Goal: Transaction & Acquisition: Register for event/course

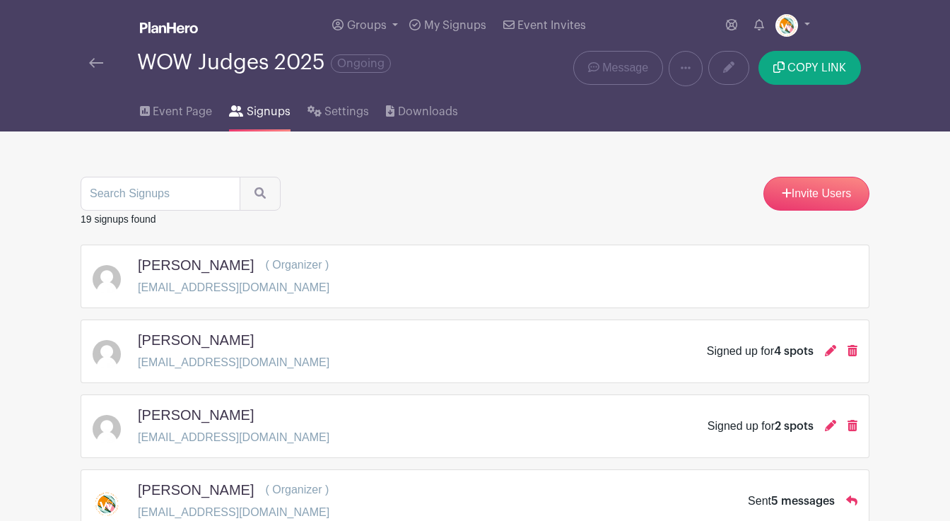
click at [99, 65] on img at bounding box center [96, 63] width 14 height 10
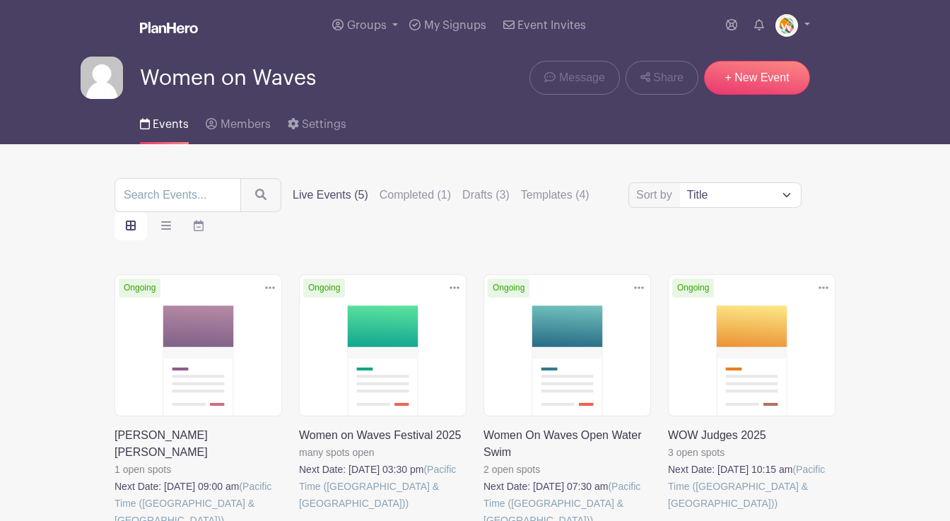
scroll to position [43, 0]
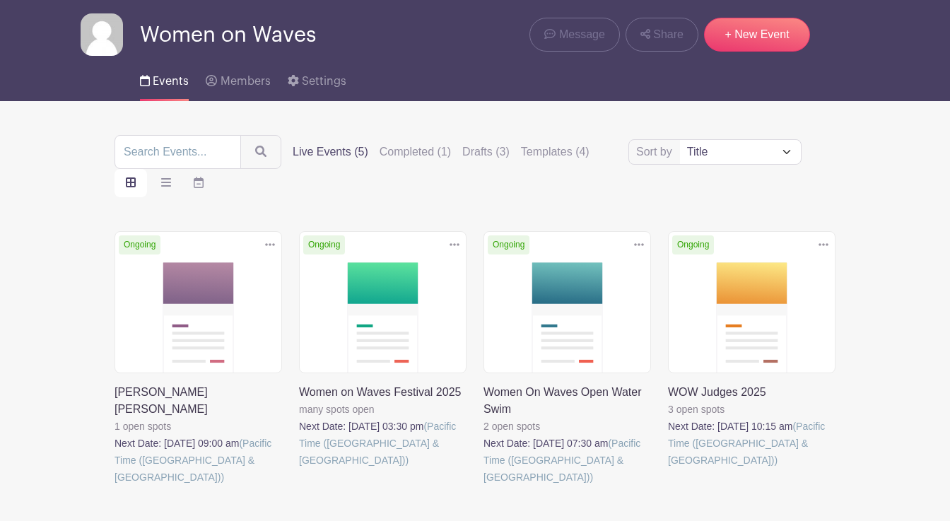
click at [115, 486] on link at bounding box center [115, 486] width 0 height 0
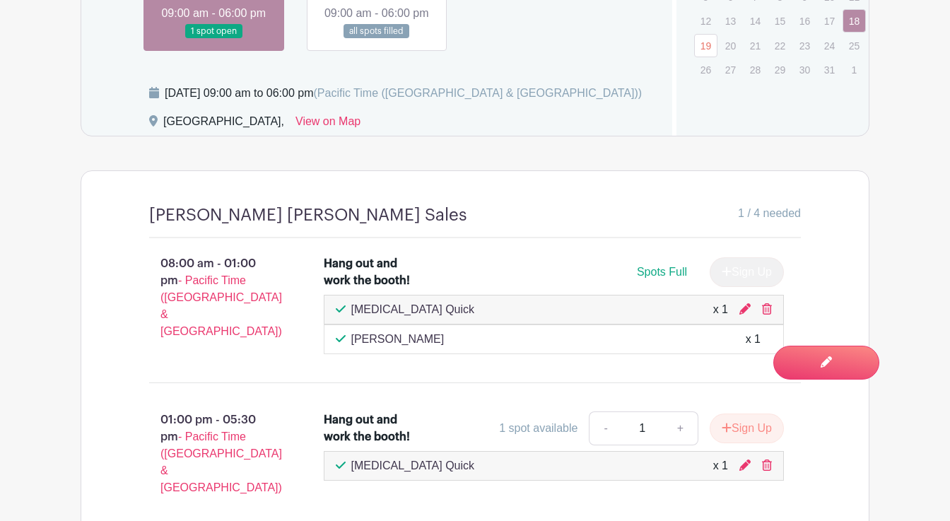
scroll to position [1147, 0]
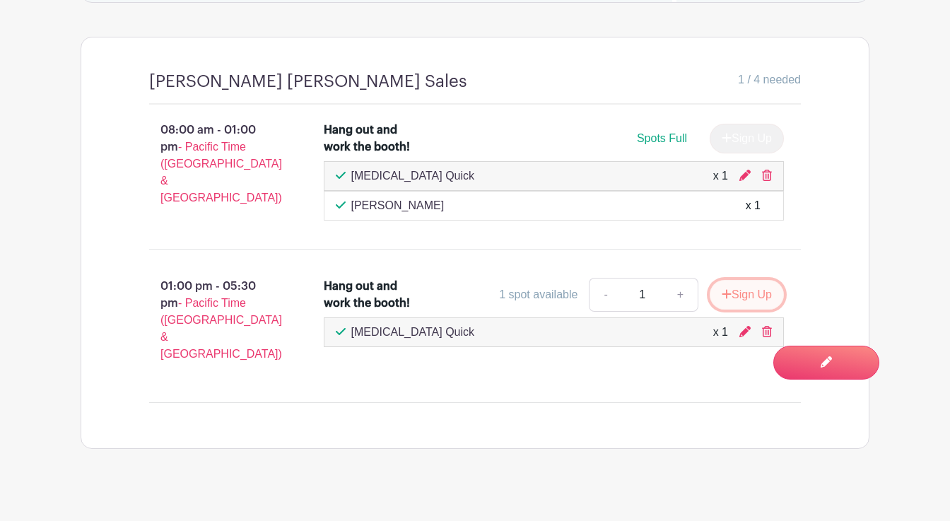
click at [741, 308] on button "Sign Up" at bounding box center [747, 295] width 74 height 30
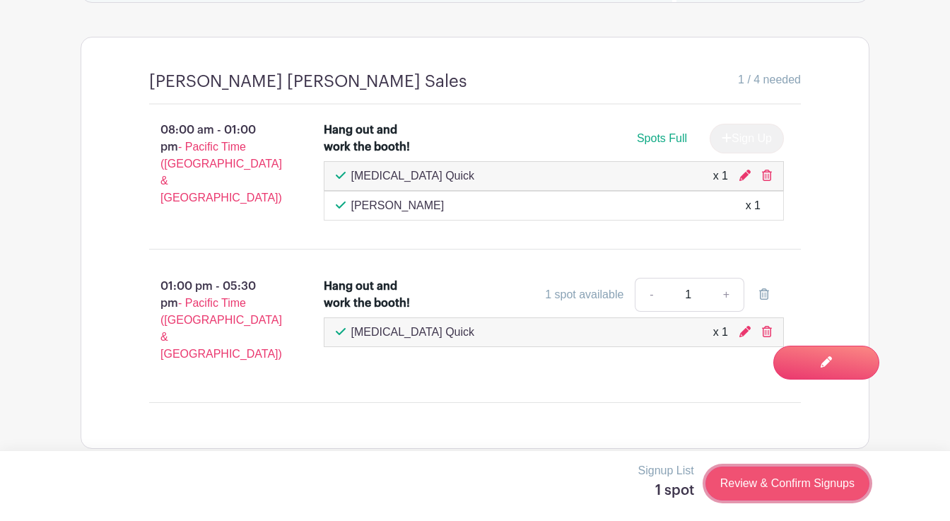
click at [806, 487] on link "Review & Confirm Signups" at bounding box center [788, 484] width 164 height 34
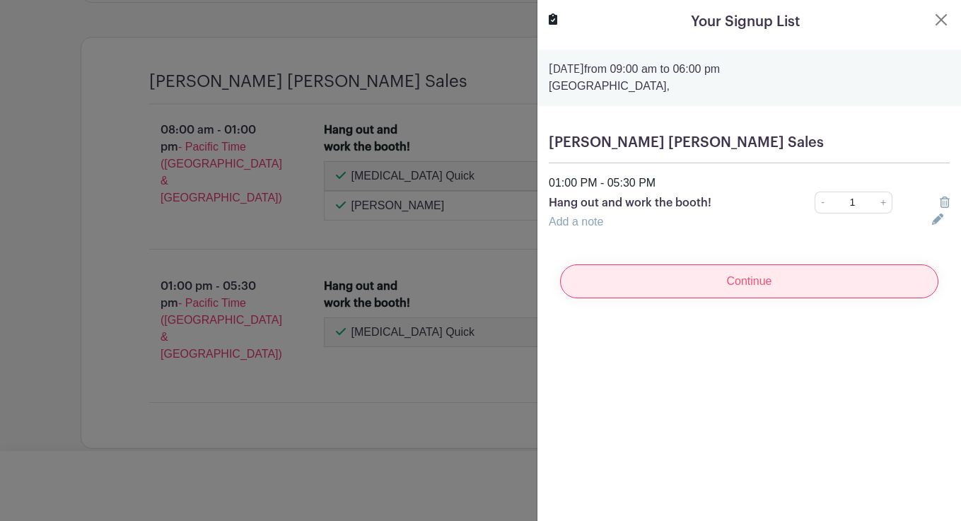
click at [810, 286] on input "Continue" at bounding box center [749, 281] width 378 height 34
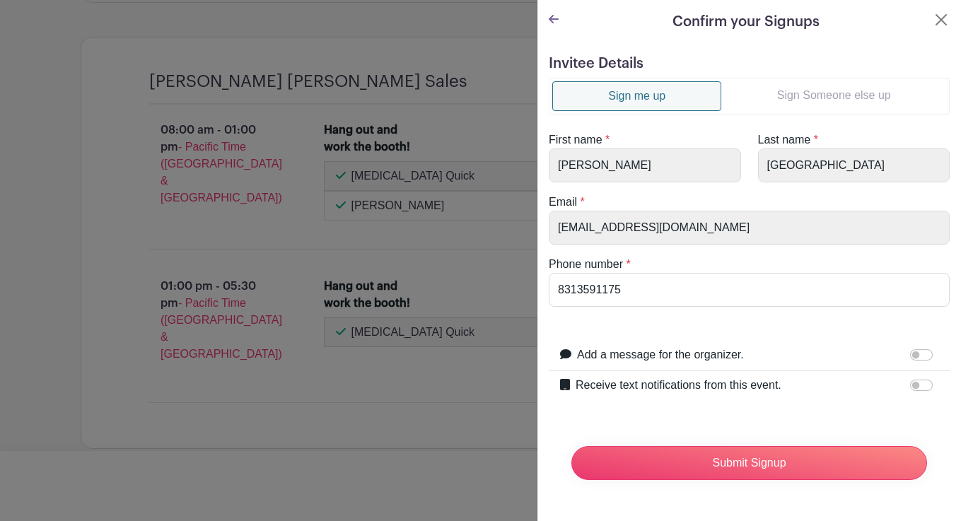
click at [839, 93] on link "Sign Someone else up" at bounding box center [833, 95] width 225 height 28
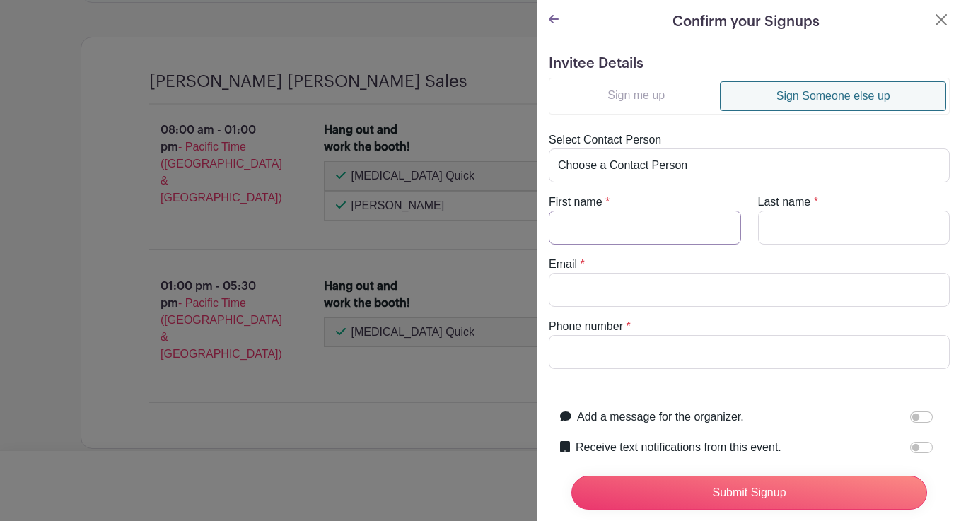
click at [622, 225] on input "First name" at bounding box center [645, 228] width 192 height 34
type input "Eva"
type input "[PERSON_NAME]"
click at [578, 290] on input "Email" at bounding box center [749, 290] width 401 height 34
paste input "[EMAIL_ADDRESS][DOMAIN_NAME]"
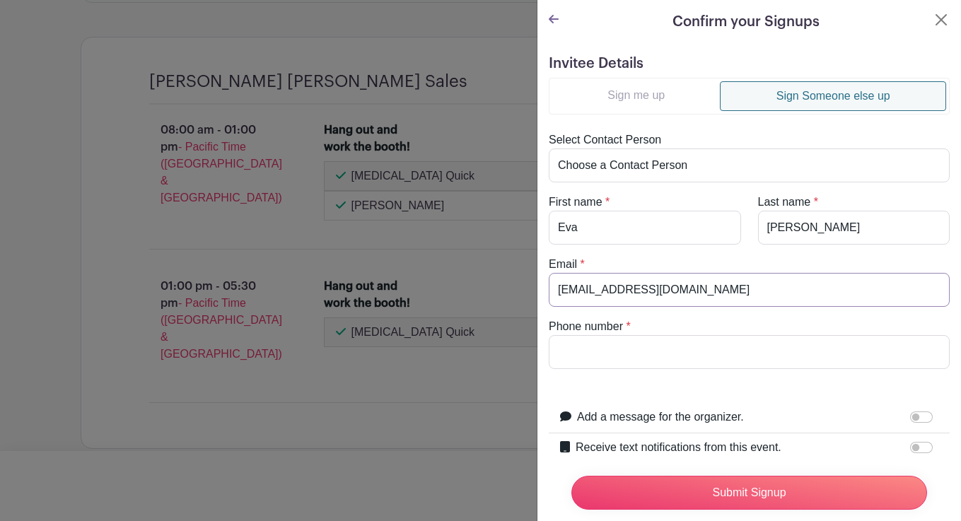
type input "[EMAIL_ADDRESS][DOMAIN_NAME]"
click at [588, 353] on input "Phone number" at bounding box center [749, 352] width 401 height 34
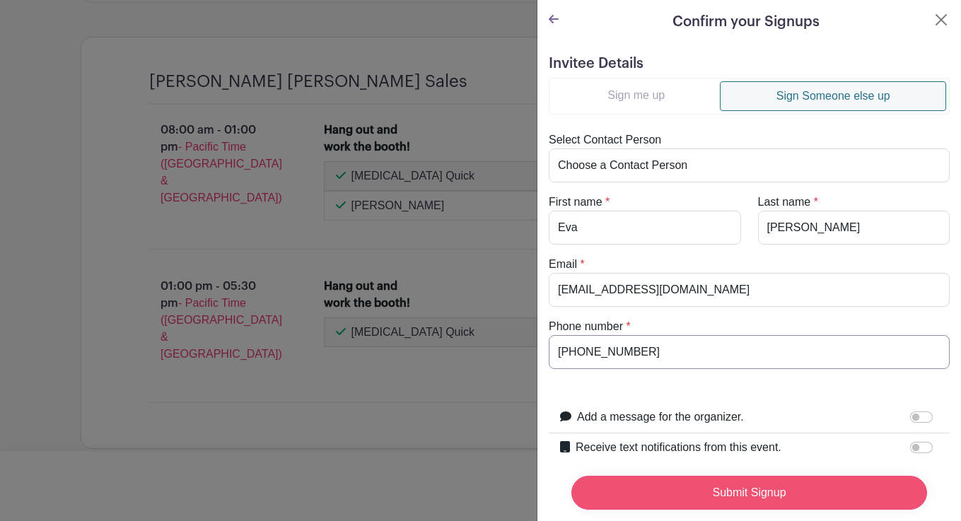
type input "[PHONE_NUMBER]"
click at [745, 482] on input "Submit Signup" at bounding box center [749, 493] width 356 height 34
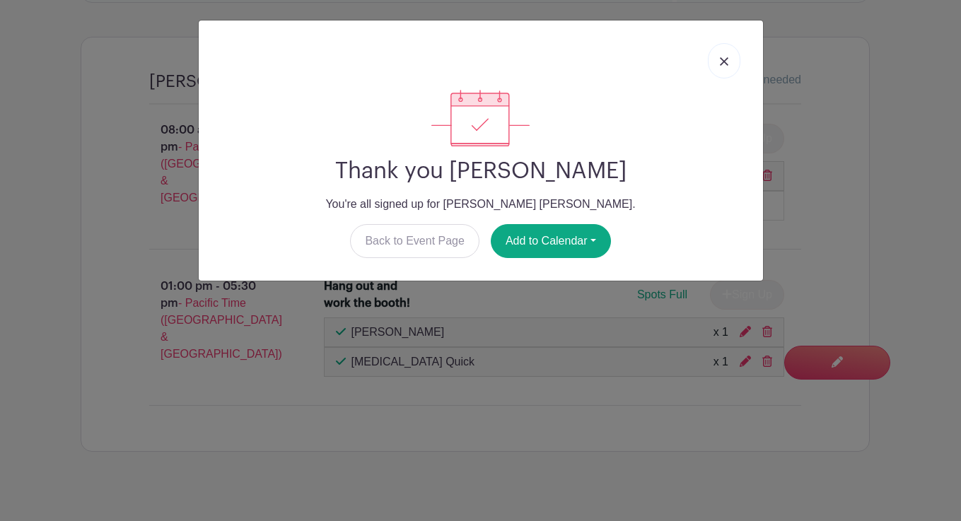
click at [725, 61] on img at bounding box center [724, 61] width 8 height 8
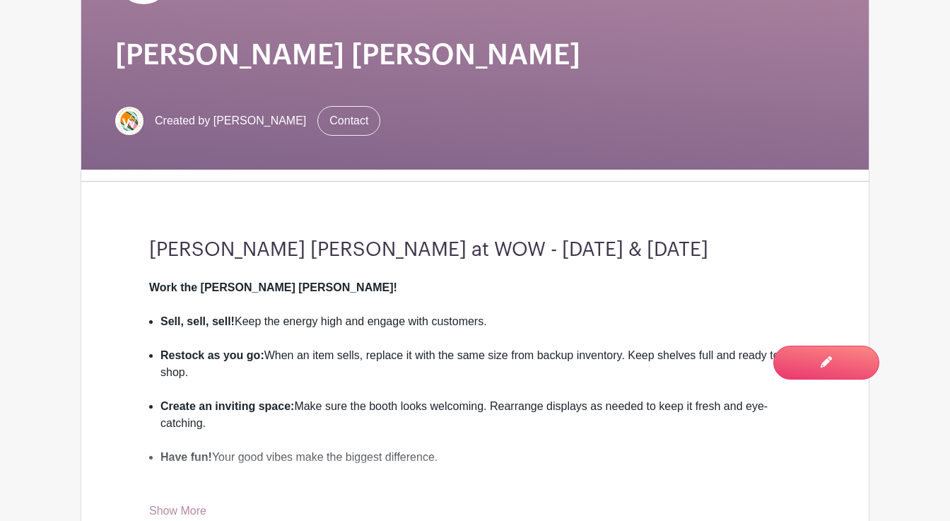
scroll to position [0, 0]
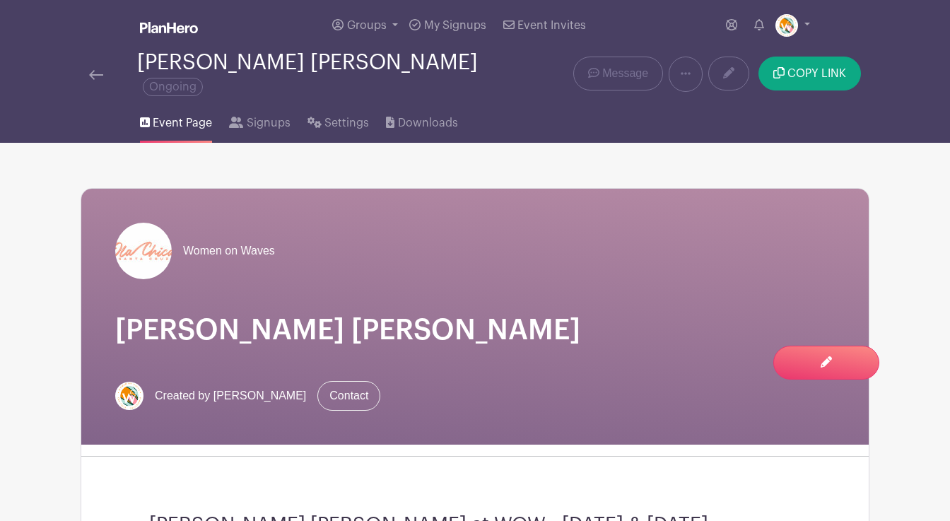
click at [93, 70] on img at bounding box center [96, 75] width 14 height 10
